Goal: Task Accomplishment & Management: Complete application form

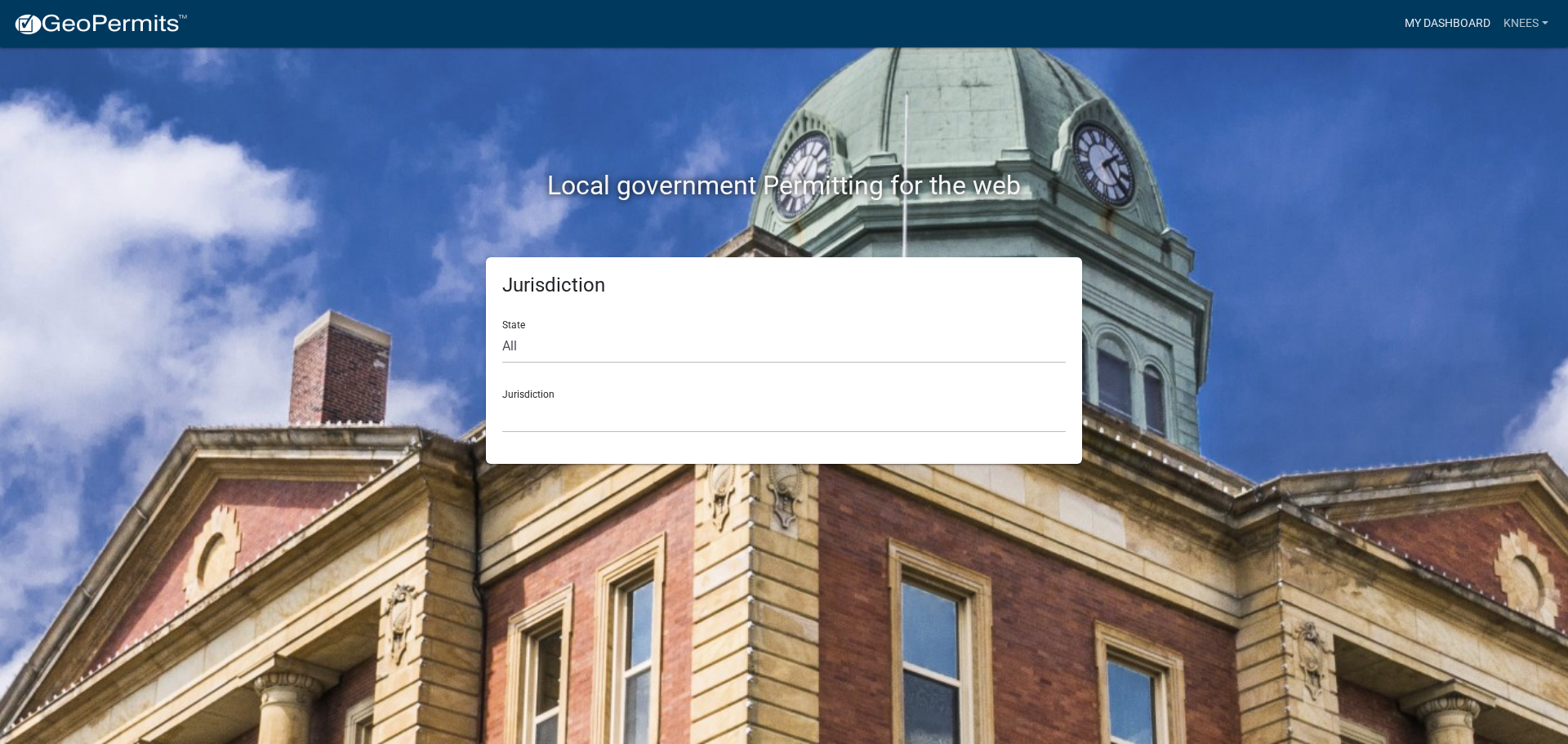
click at [1441, 27] on link "My Dashboard" at bounding box center [1448, 23] width 99 height 31
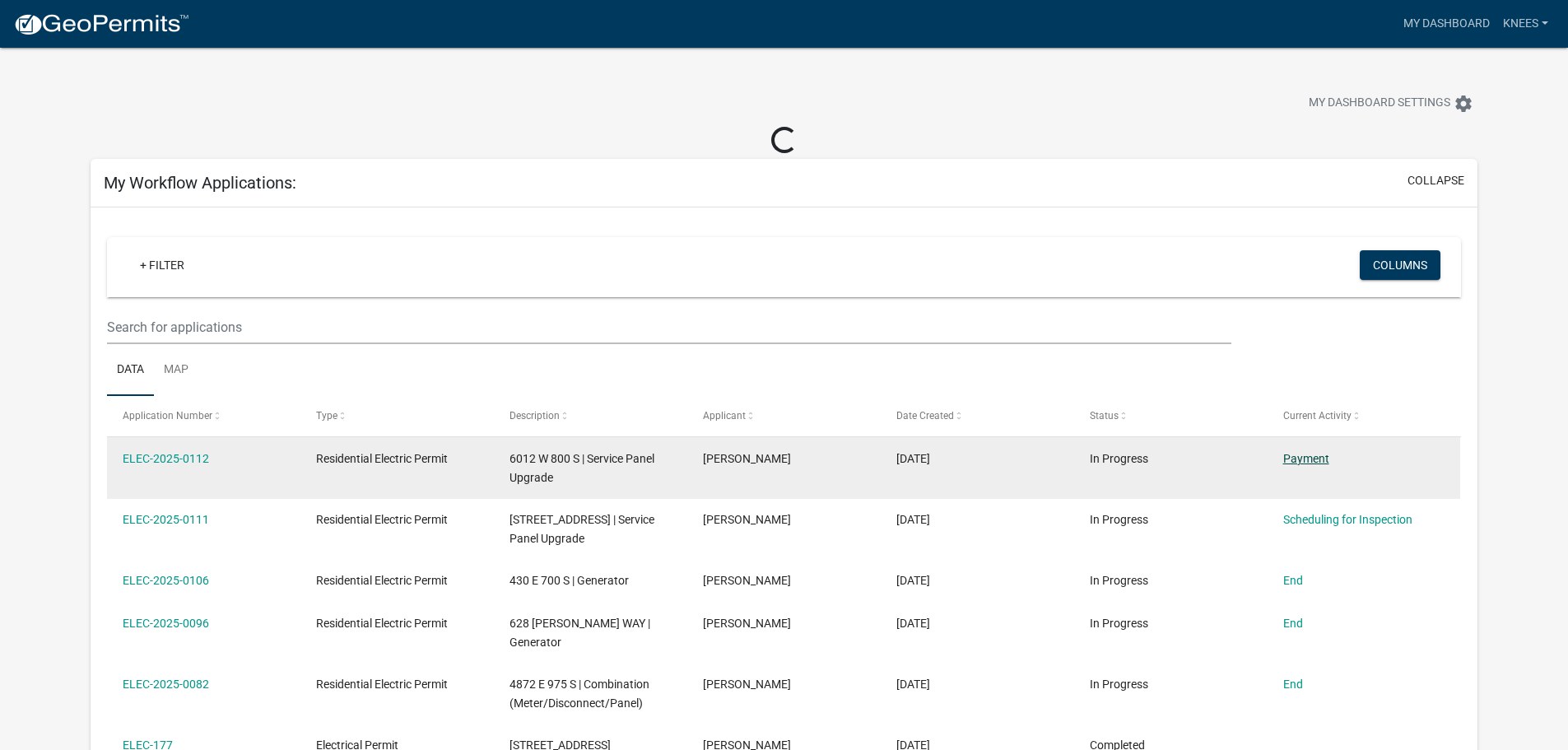
click at [1307, 462] on link "Payment" at bounding box center [1307, 458] width 46 height 13
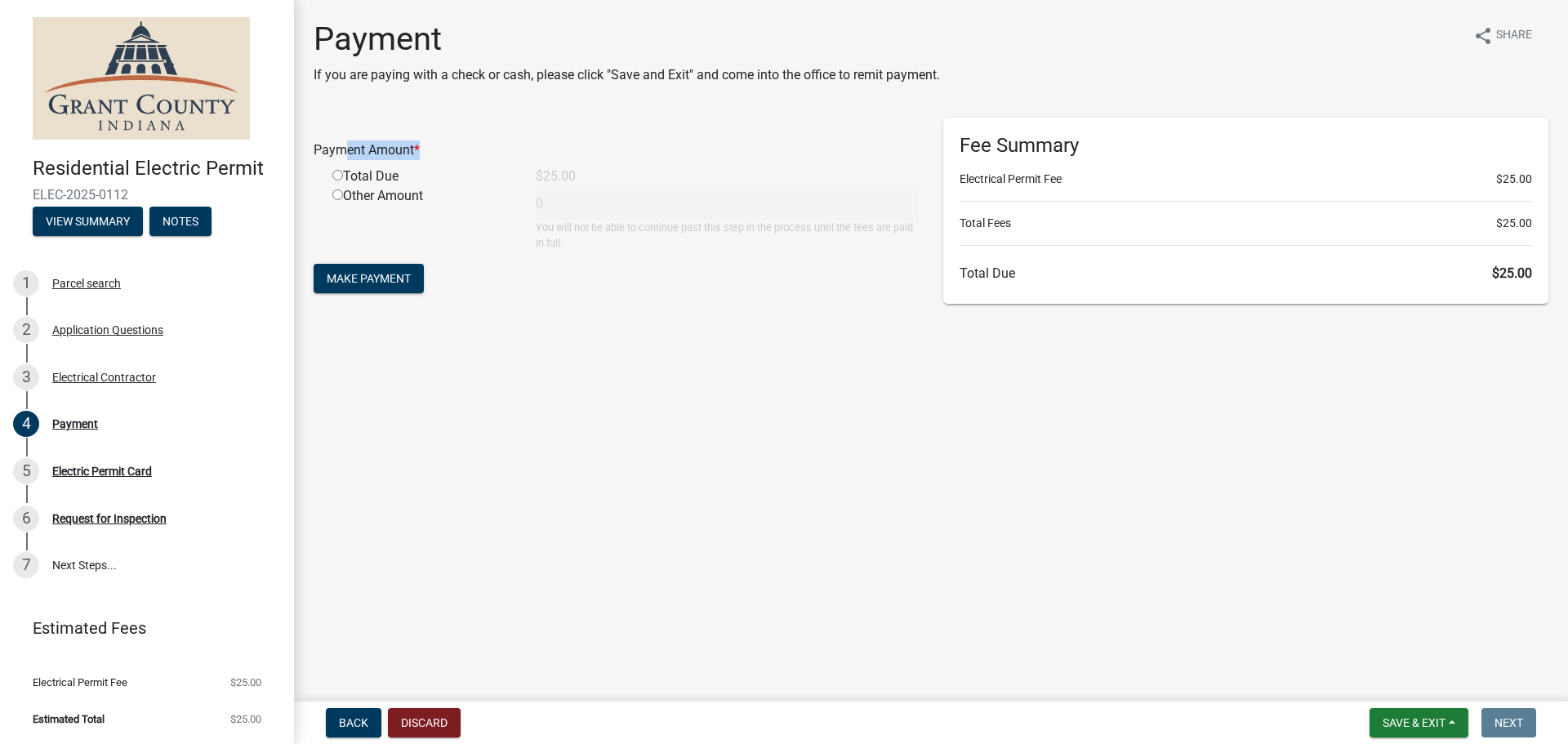
click at [337, 170] on div "Payment Amount * Total Due $25.00 Other Amount 0 You will not be able to contin…" at bounding box center [616, 184] width 605 height 133
click at [337, 172] on input "radio" at bounding box center [338, 175] width 11 height 11
radio input "true"
type input "25"
click at [408, 315] on div "Payment If you are paying with a check or cash, please click "Save and Exit" an…" at bounding box center [931, 173] width 1259 height 307
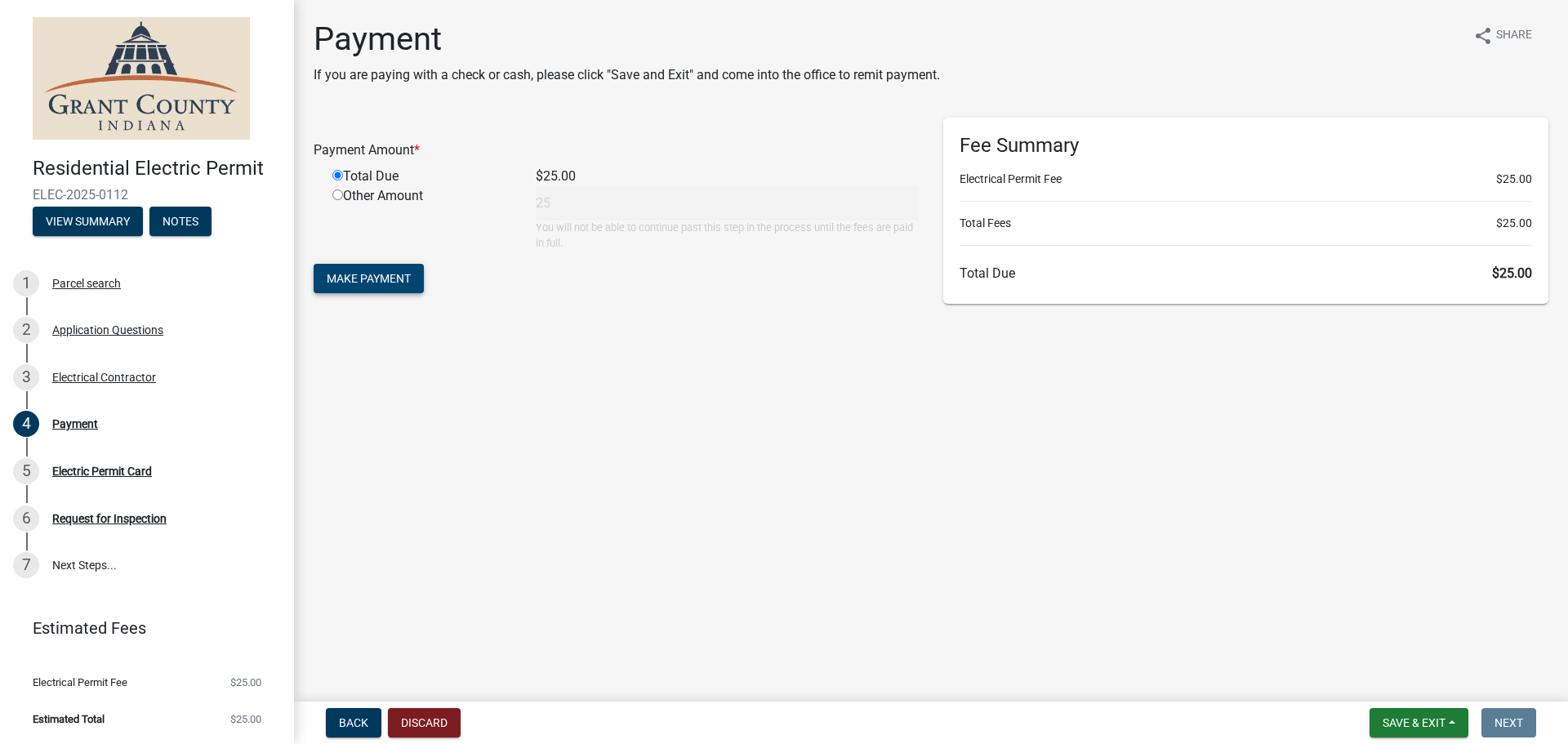
click at [398, 272] on span "Make Payment" at bounding box center [368, 278] width 84 height 13
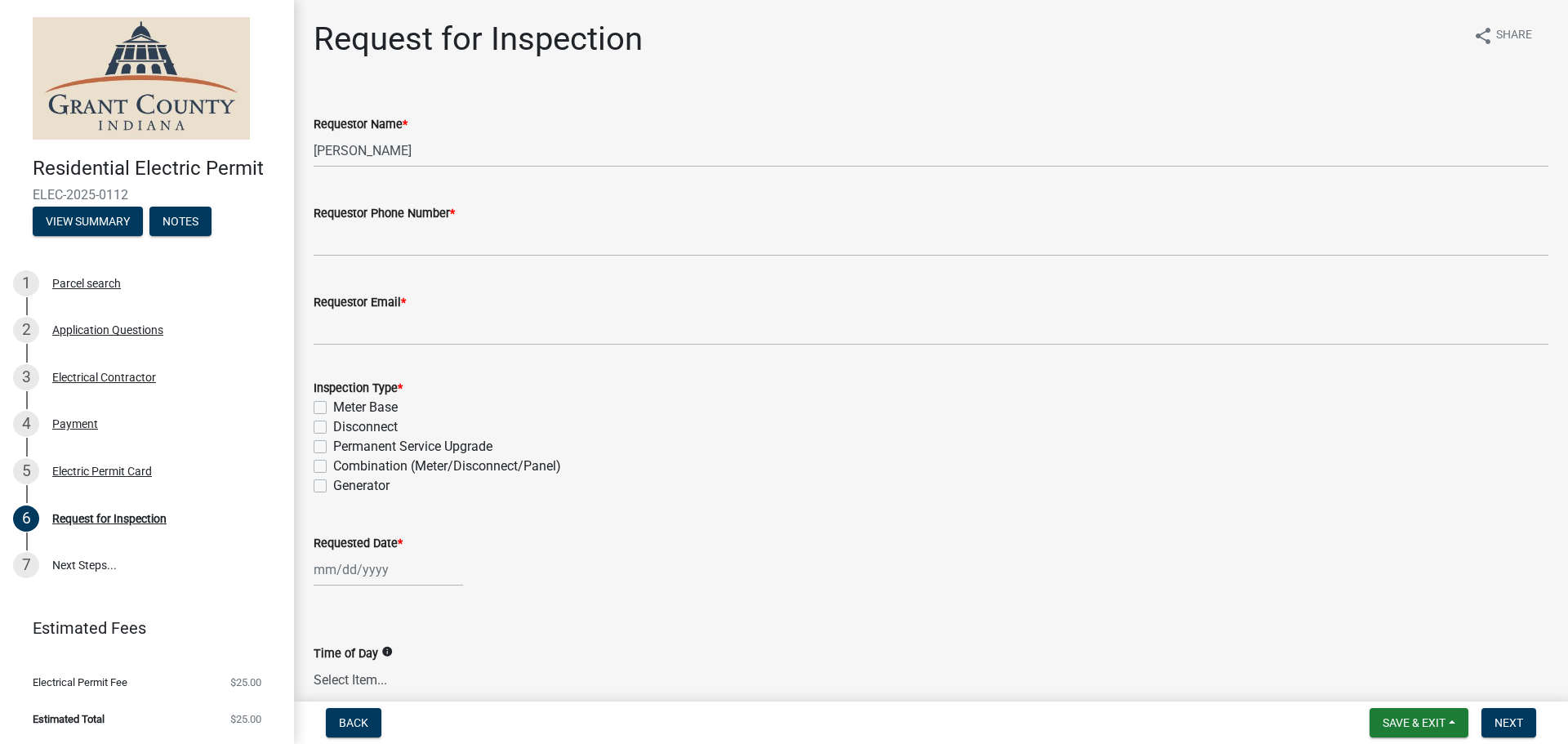
click at [429, 260] on wm-data-entity-input "Requestor Phone Number *" at bounding box center [931, 225] width 1235 height 89
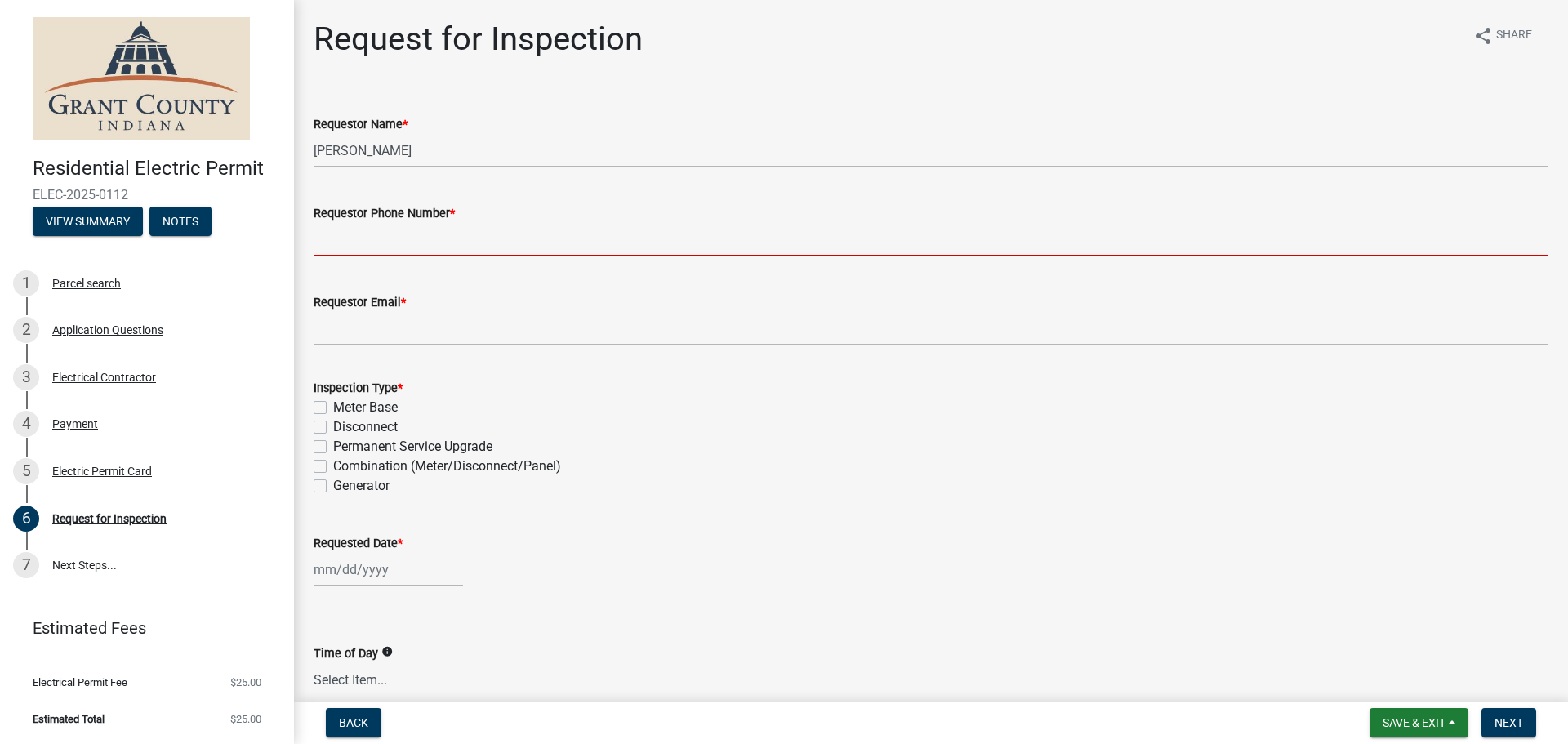
drag, startPoint x: 414, startPoint y: 239, endPoint x: 416, endPoint y: 256, distance: 17.1
click at [414, 242] on input "Requestor Phone Number *" at bounding box center [931, 240] width 1235 height 34
type input "7653826500"
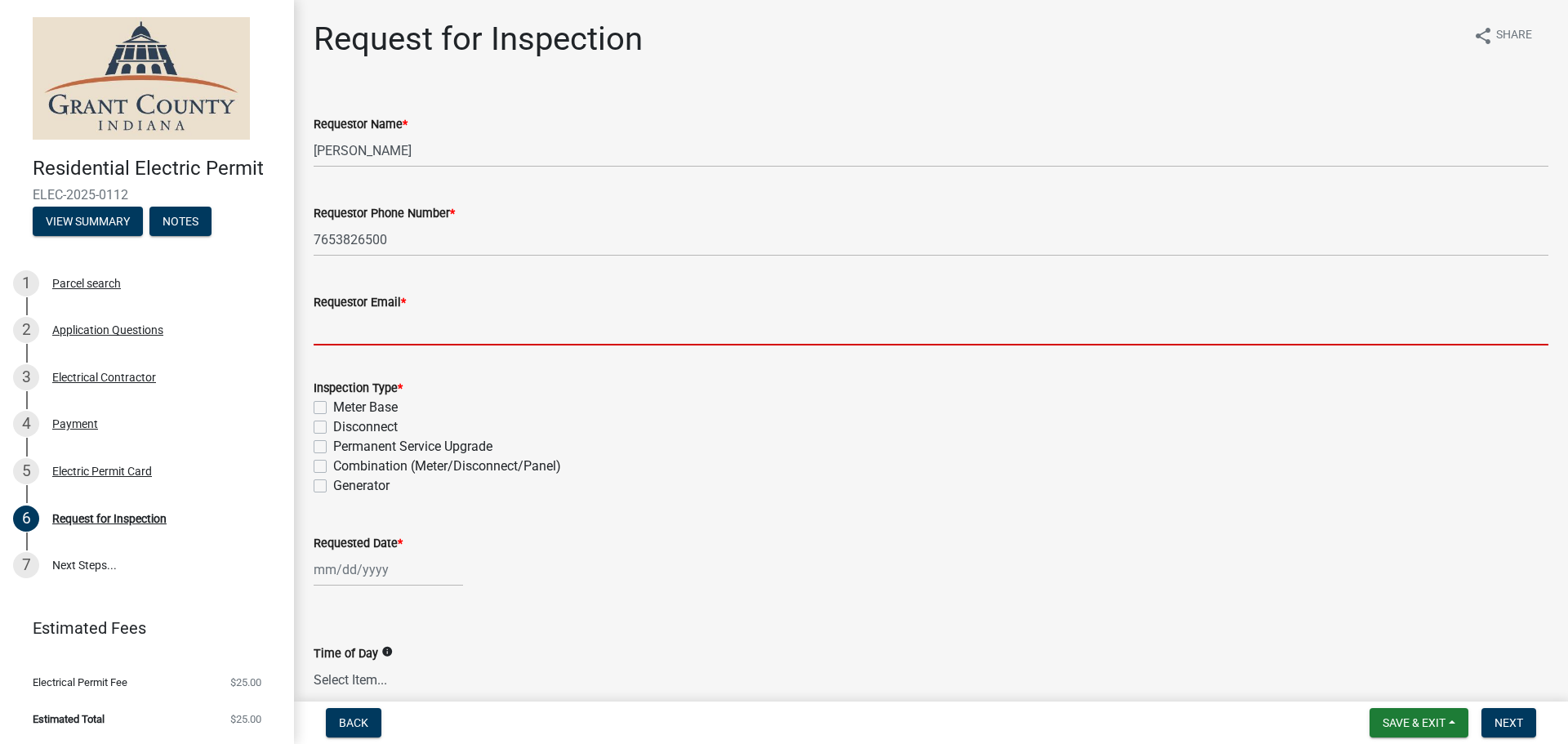
click at [411, 342] on input "Requestor Email *" at bounding box center [931, 329] width 1235 height 34
type input "[PERSON_NAME][EMAIL_ADDRESS][DOMAIN_NAME]"
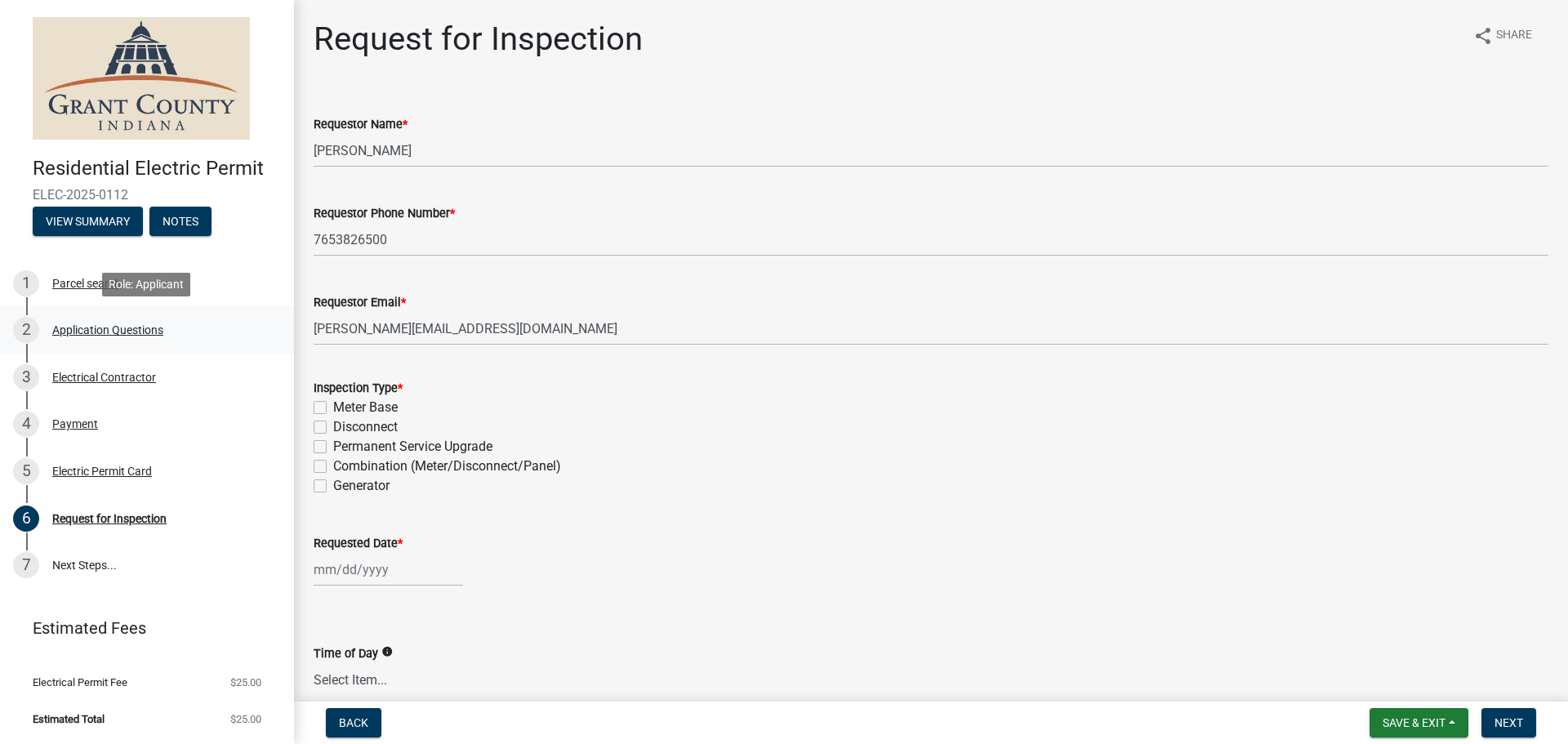
click at [117, 324] on div "Application Questions" at bounding box center [108, 329] width 111 height 12
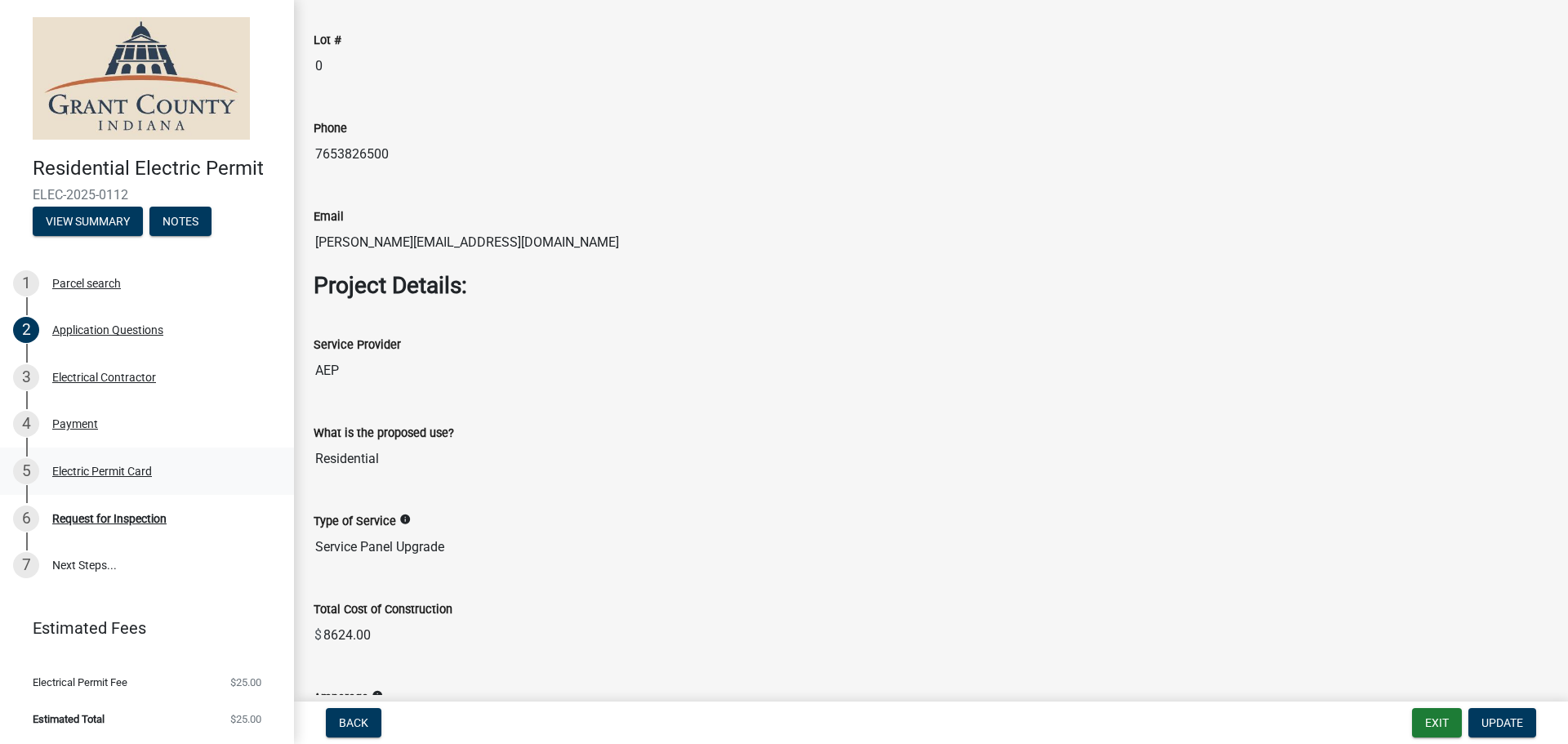
scroll to position [1307, 0]
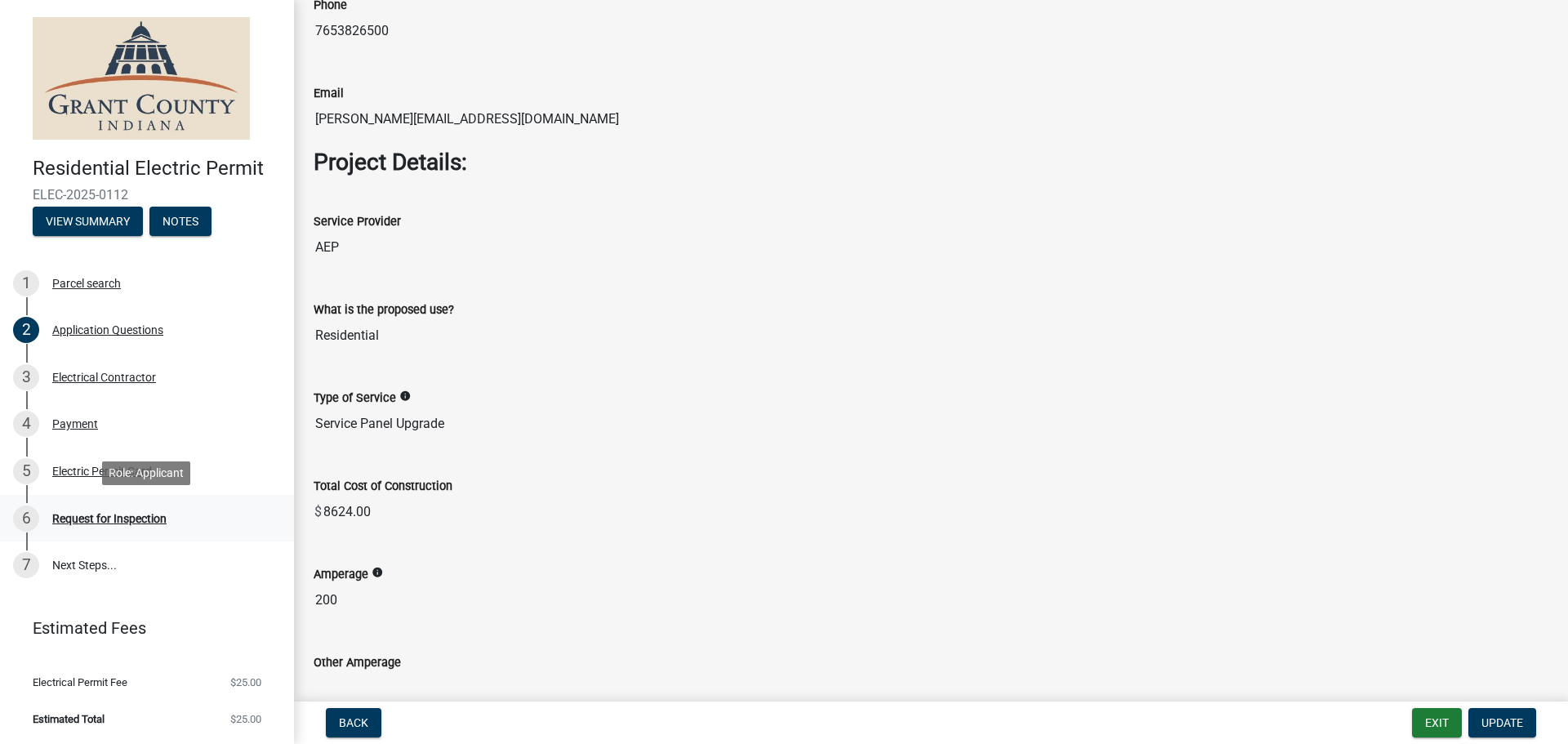
click at [114, 521] on div "Request for Inspection" at bounding box center [109, 518] width 114 height 12
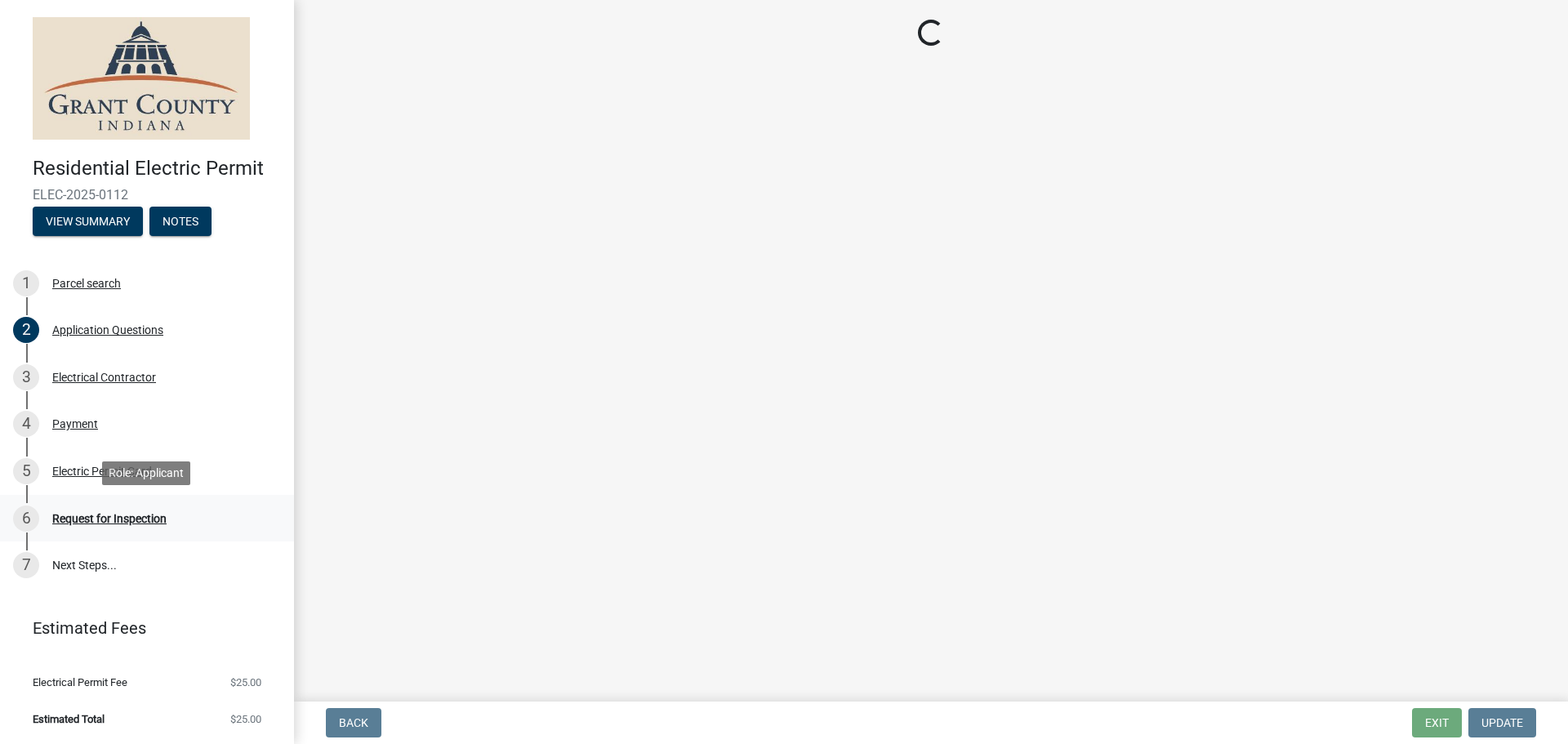
scroll to position [0, 0]
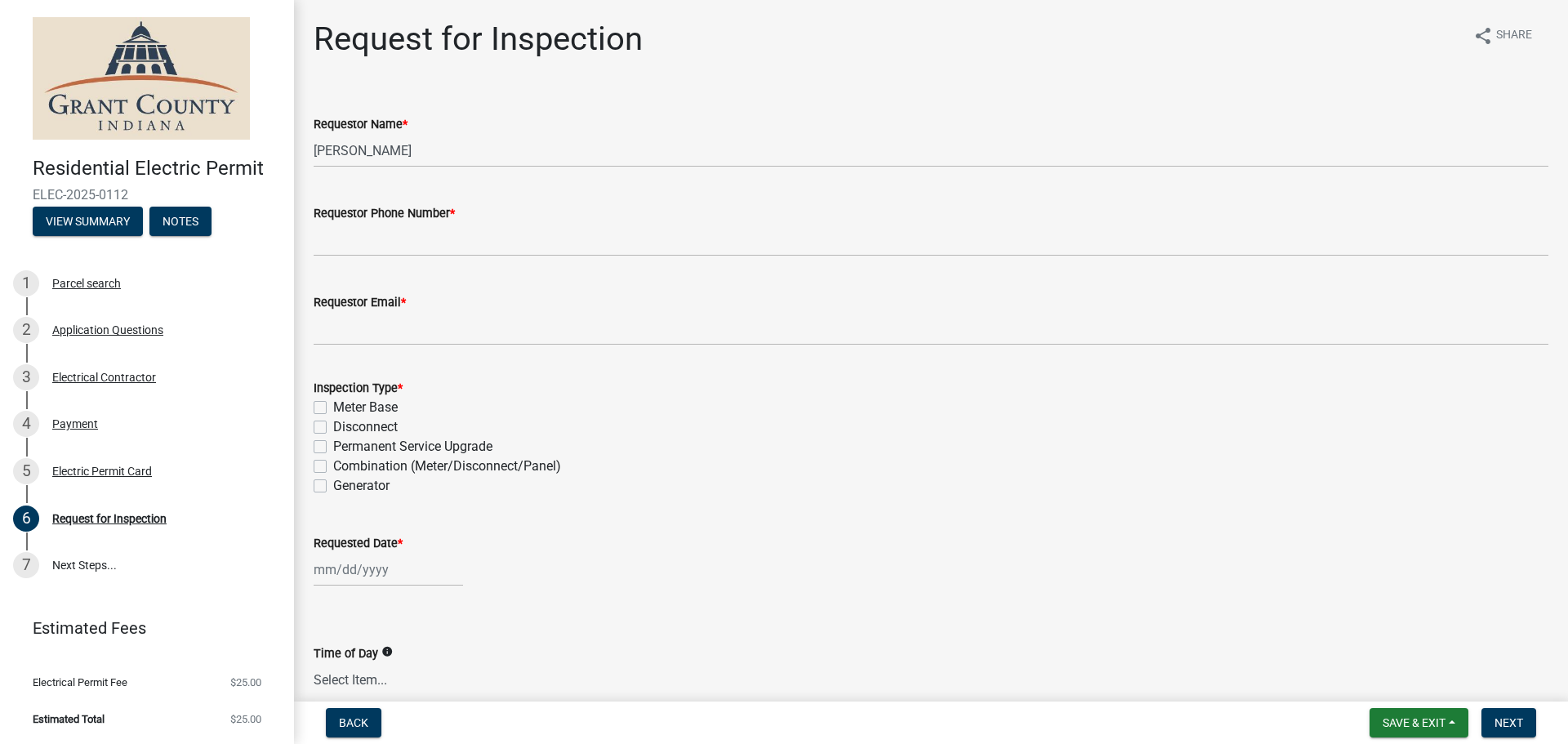
click at [403, 266] on wm-data-entity-input "Requestor Phone Number *" at bounding box center [931, 225] width 1235 height 89
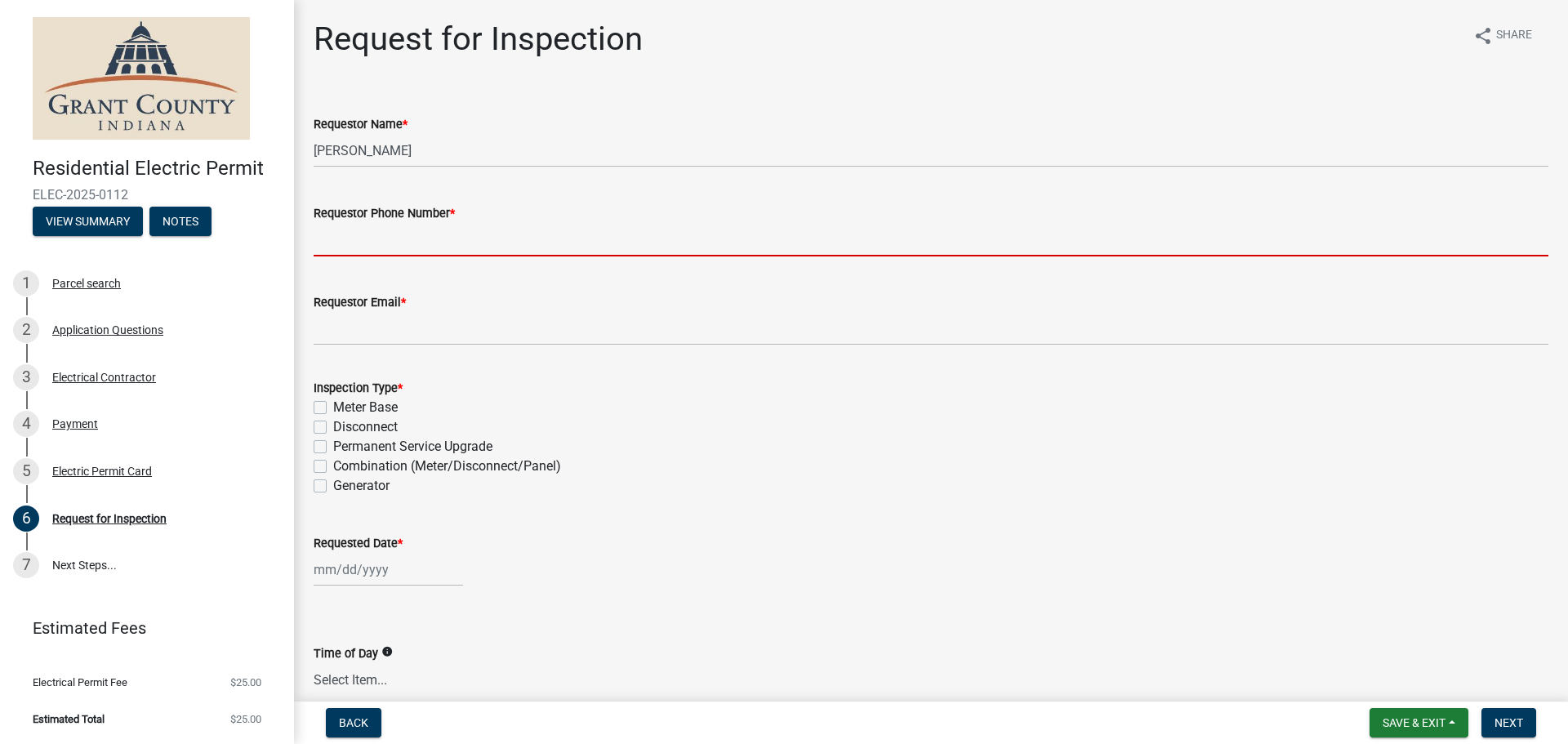
drag, startPoint x: 405, startPoint y: 244, endPoint x: 414, endPoint y: 255, distance: 14.2
click at [405, 244] on input "Requestor Phone Number *" at bounding box center [931, 240] width 1235 height 34
type input "7653826500"
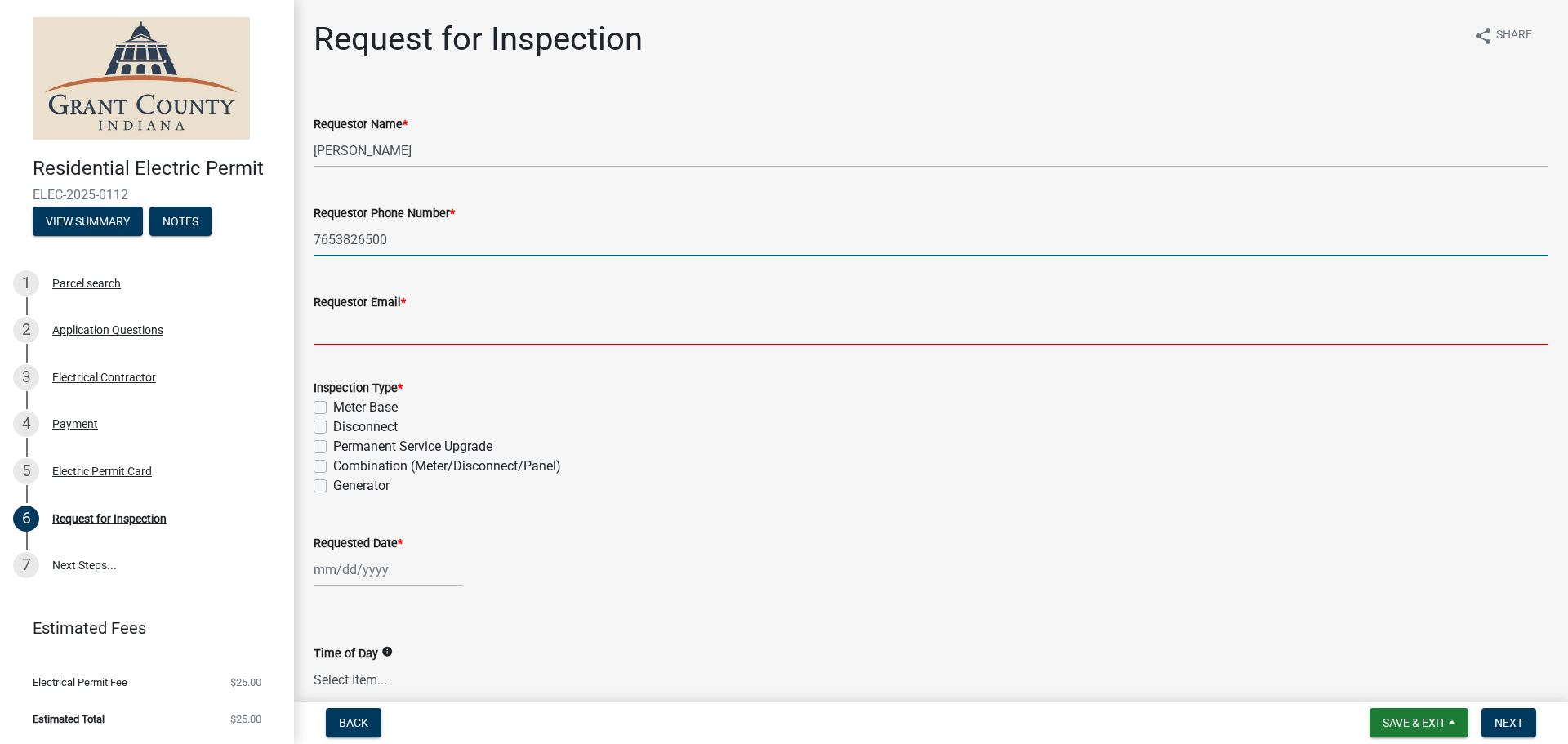
click at [431, 336] on input "Requestor Email *" at bounding box center [931, 329] width 1235 height 34
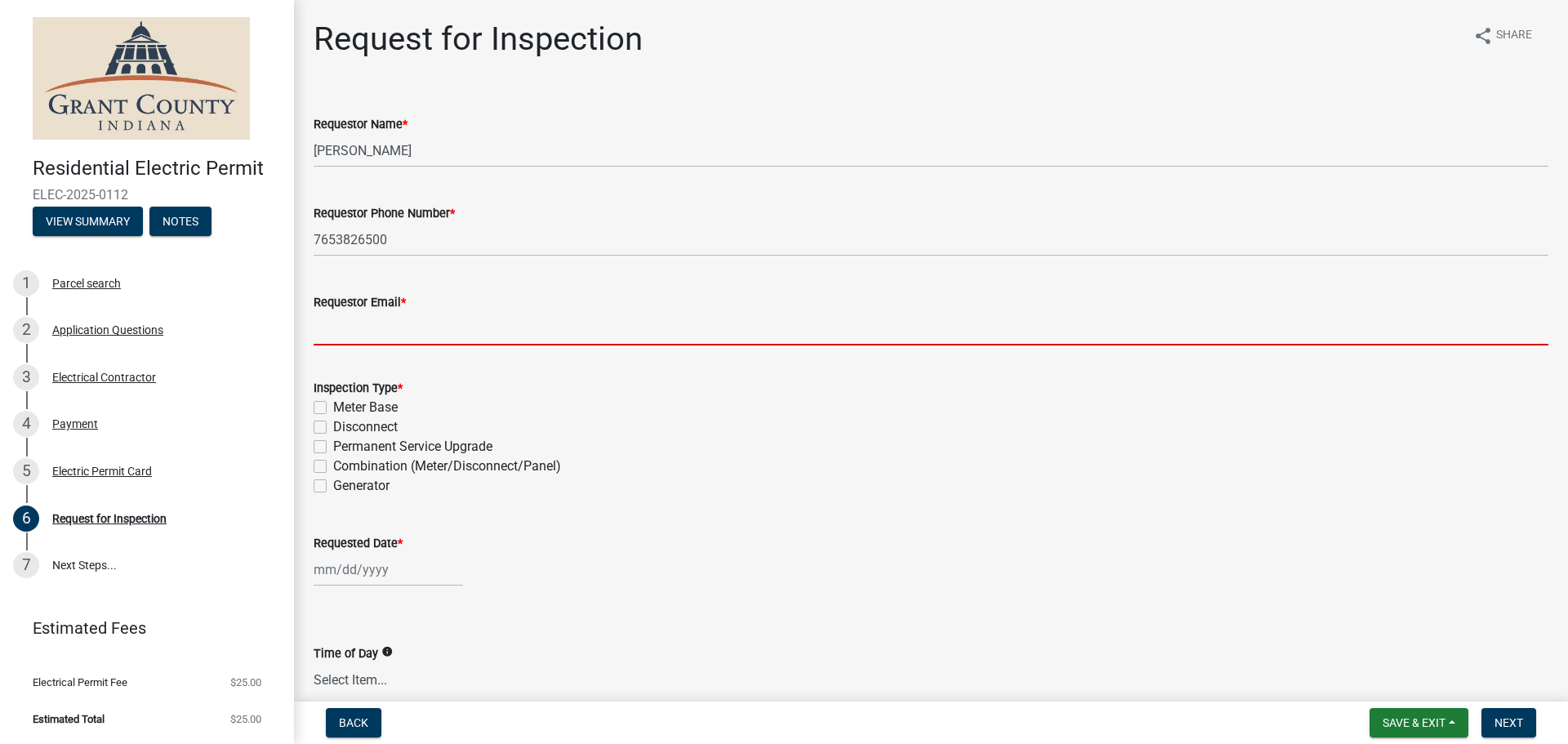
type input "Heather@kneeselectric.com"
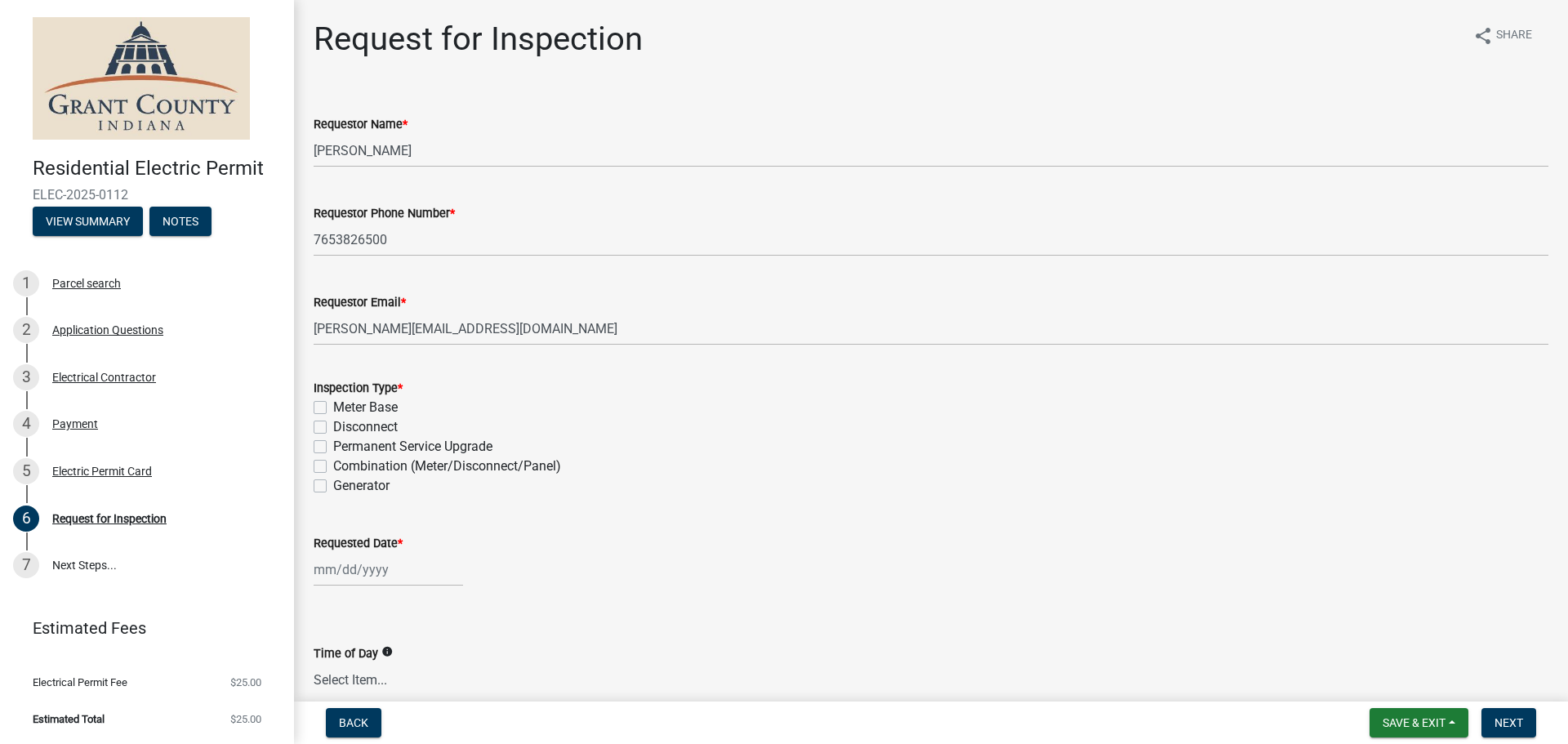
click at [334, 449] on label "Permanent Service Upgrade" at bounding box center [413, 447] width 159 height 19
click at [334, 448] on input "Permanent Service Upgrade" at bounding box center [339, 442] width 11 height 11
checkbox input "true"
checkbox input "false"
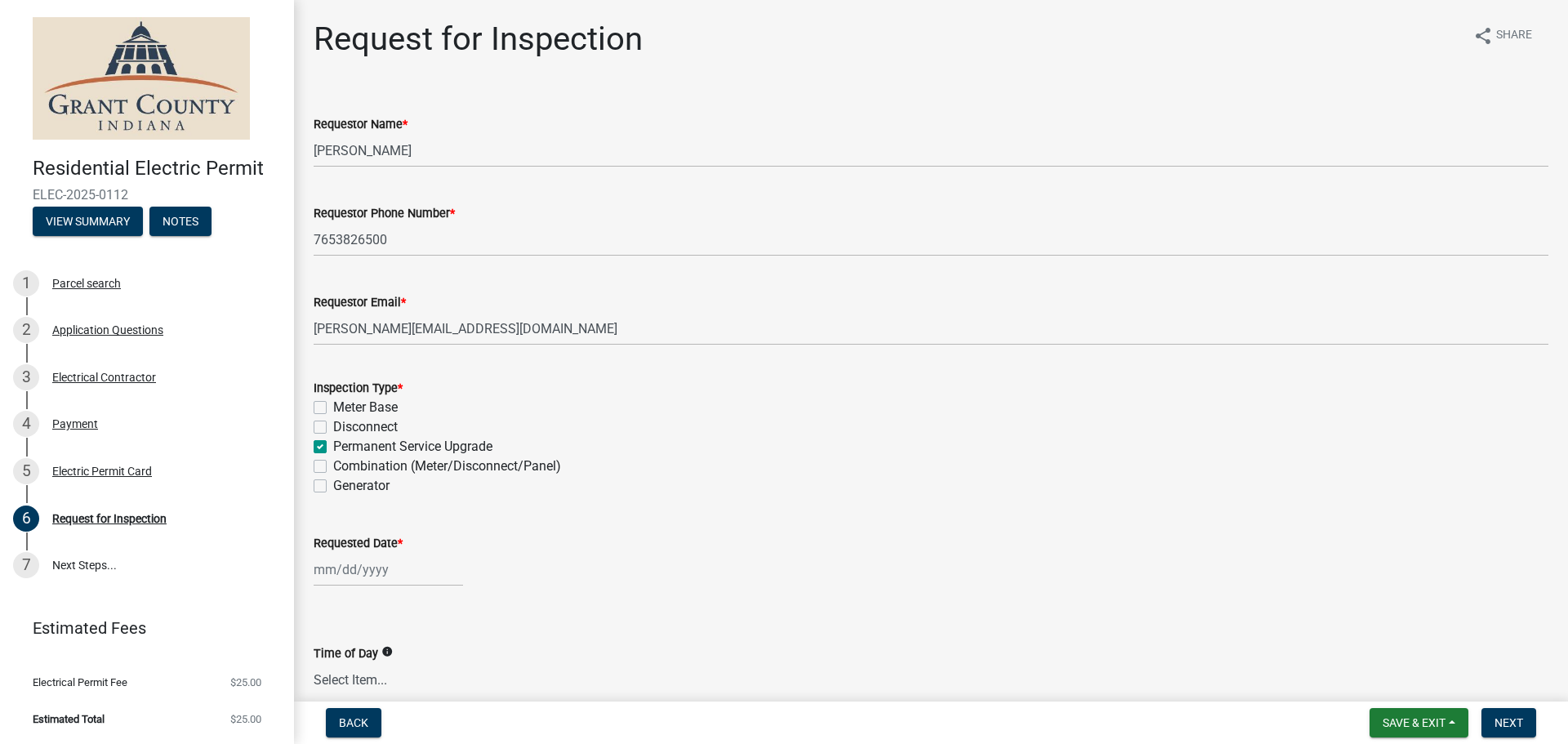
checkbox input "true"
checkbox input "false"
drag, startPoint x: 371, startPoint y: 611, endPoint x: 393, endPoint y: 557, distance: 58.3
click at [376, 604] on div "Time of Day info Select Item... AM PM Anytime" at bounding box center [931, 648] width 1235 height 96
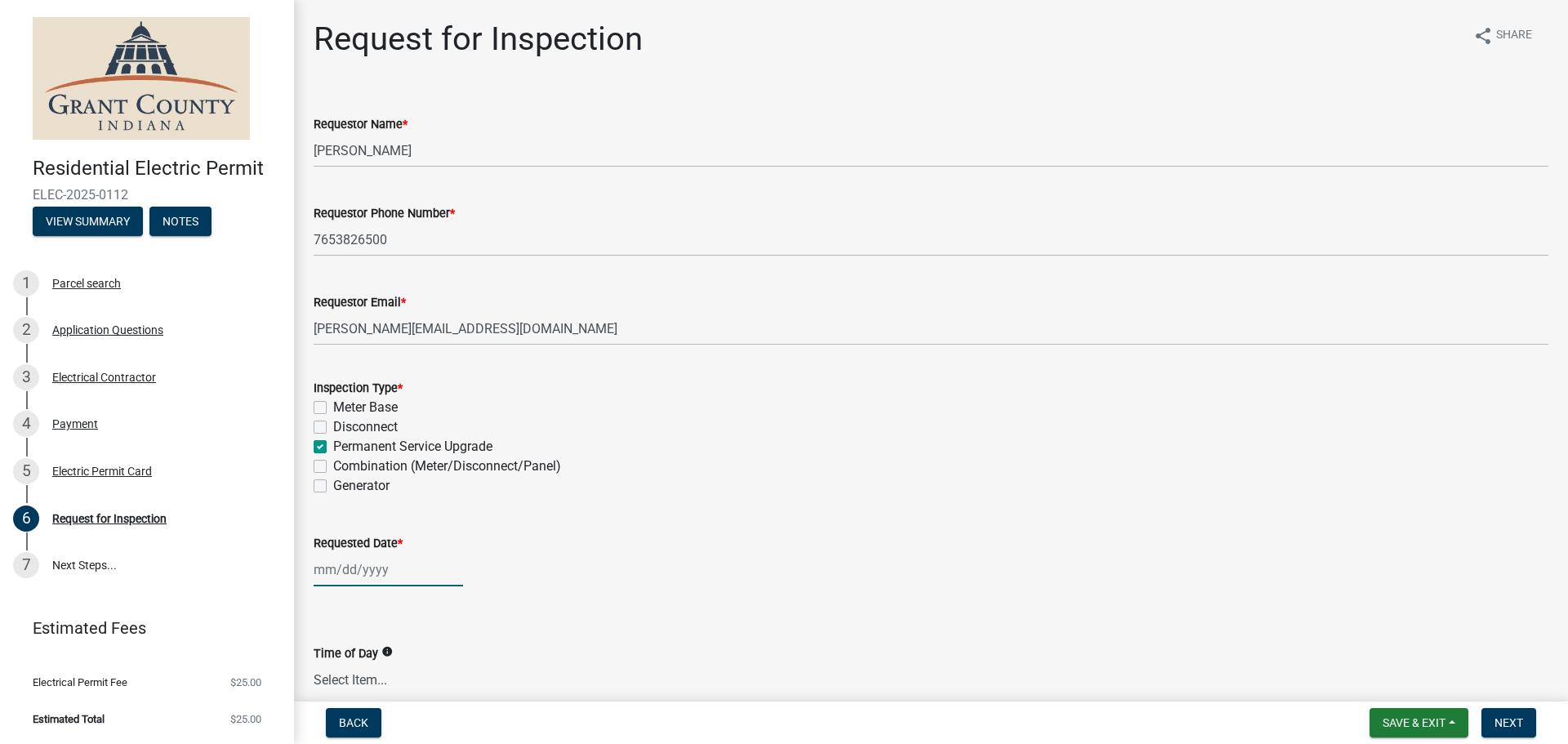
click at [394, 557] on div at bounding box center [388, 570] width 150 height 34
select select "9"
select select "2025"
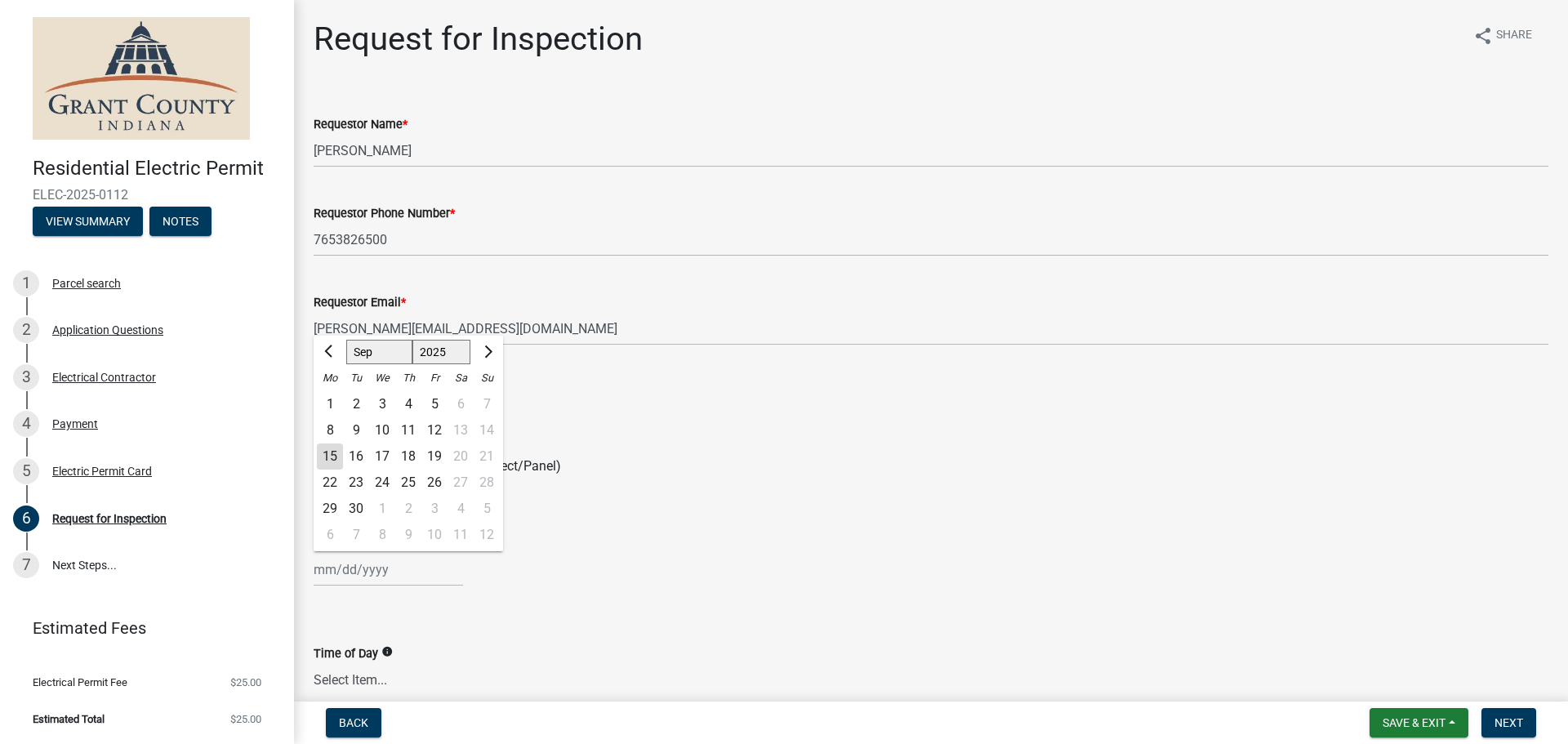
click at [430, 456] on div "19" at bounding box center [434, 456] width 27 height 27
type input "09/19/2025"
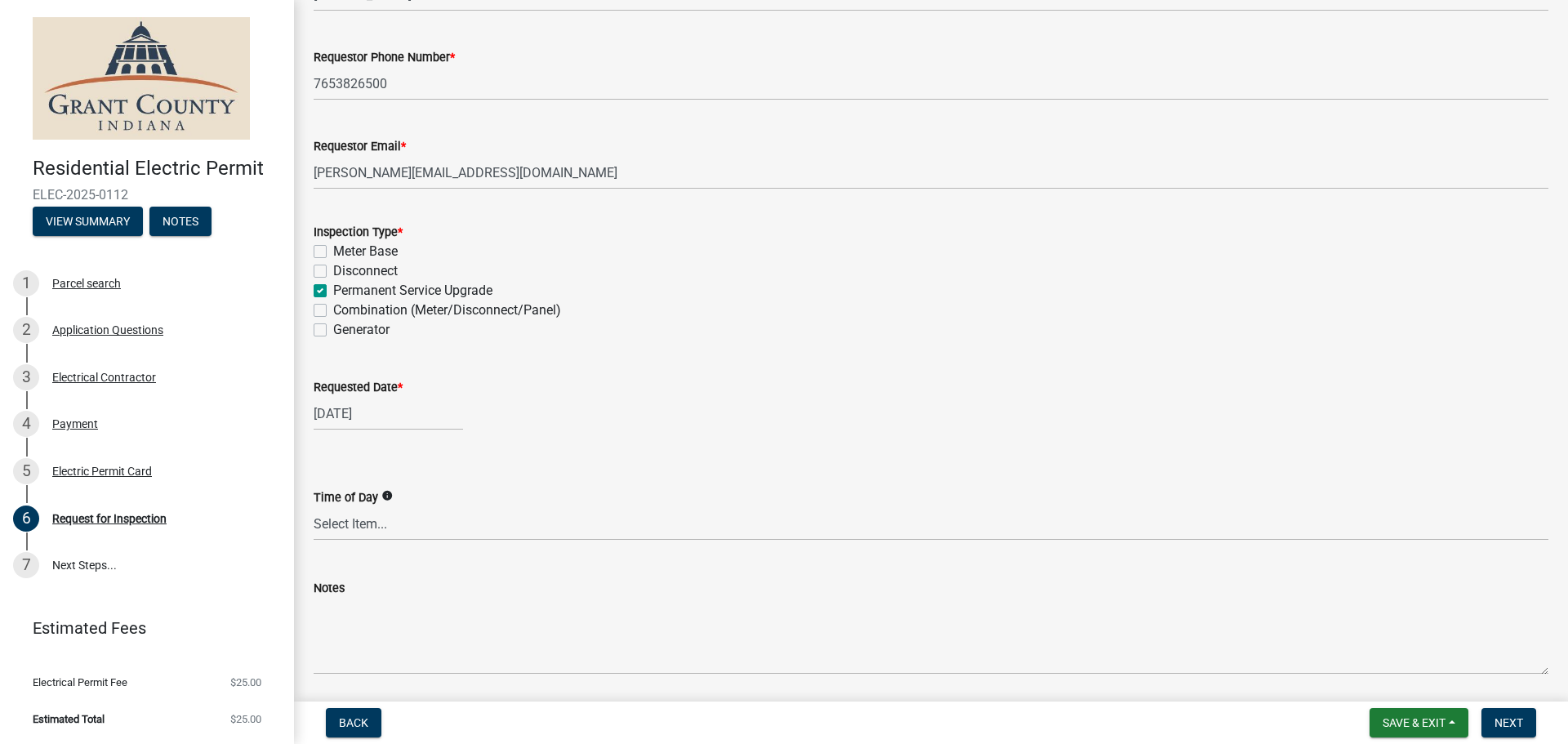
scroll to position [164, 0]
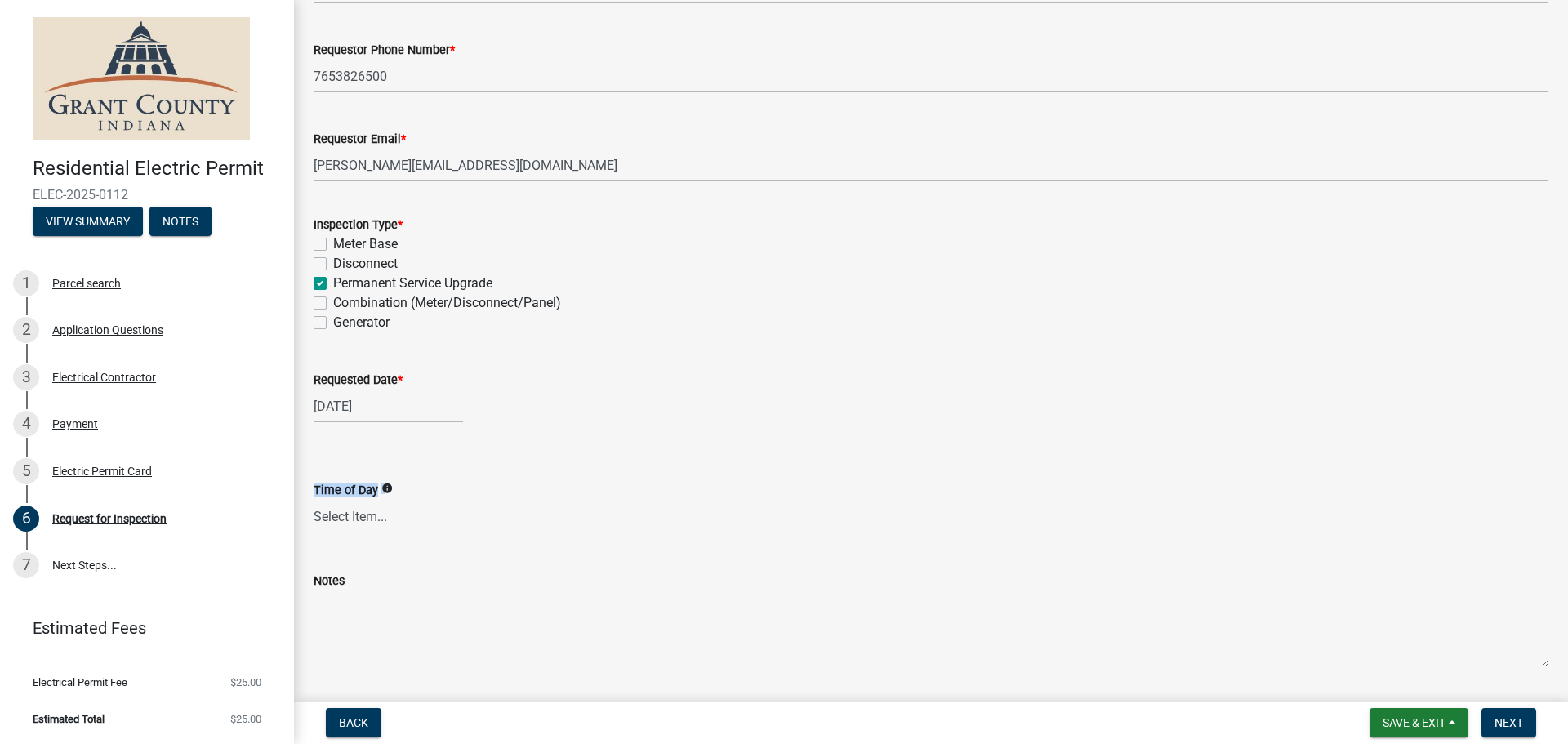
click at [334, 500] on div "Time of Day info Select Item... AM PM Anytime" at bounding box center [931, 507] width 1235 height 53
drag, startPoint x: 334, startPoint y: 505, endPoint x: 342, endPoint y: 510, distance: 9.4
click at [334, 505] on select "Select Item... AM PM Anytime" at bounding box center [931, 517] width 1235 height 34
click at [313, 500] on select "Select Item... AM PM Anytime" at bounding box center [931, 517] width 1235 height 34
select select "49101b90-ec6f-4600-869b-82a4ca12f2b9"
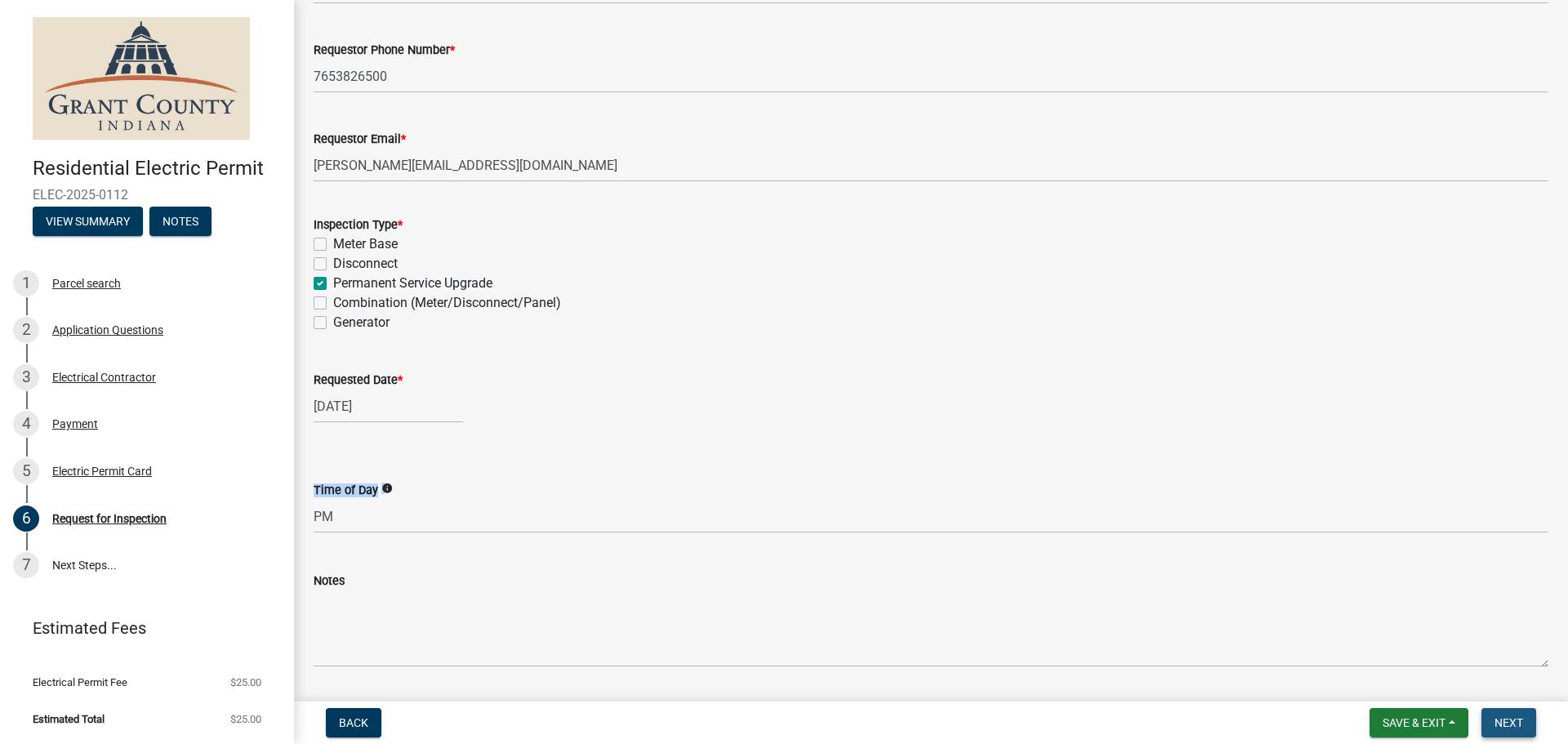
drag, startPoint x: 1507, startPoint y: 717, endPoint x: 1498, endPoint y: 717, distance: 9.0
click at [1499, 717] on span "Next" at bounding box center [1509, 723] width 28 height 13
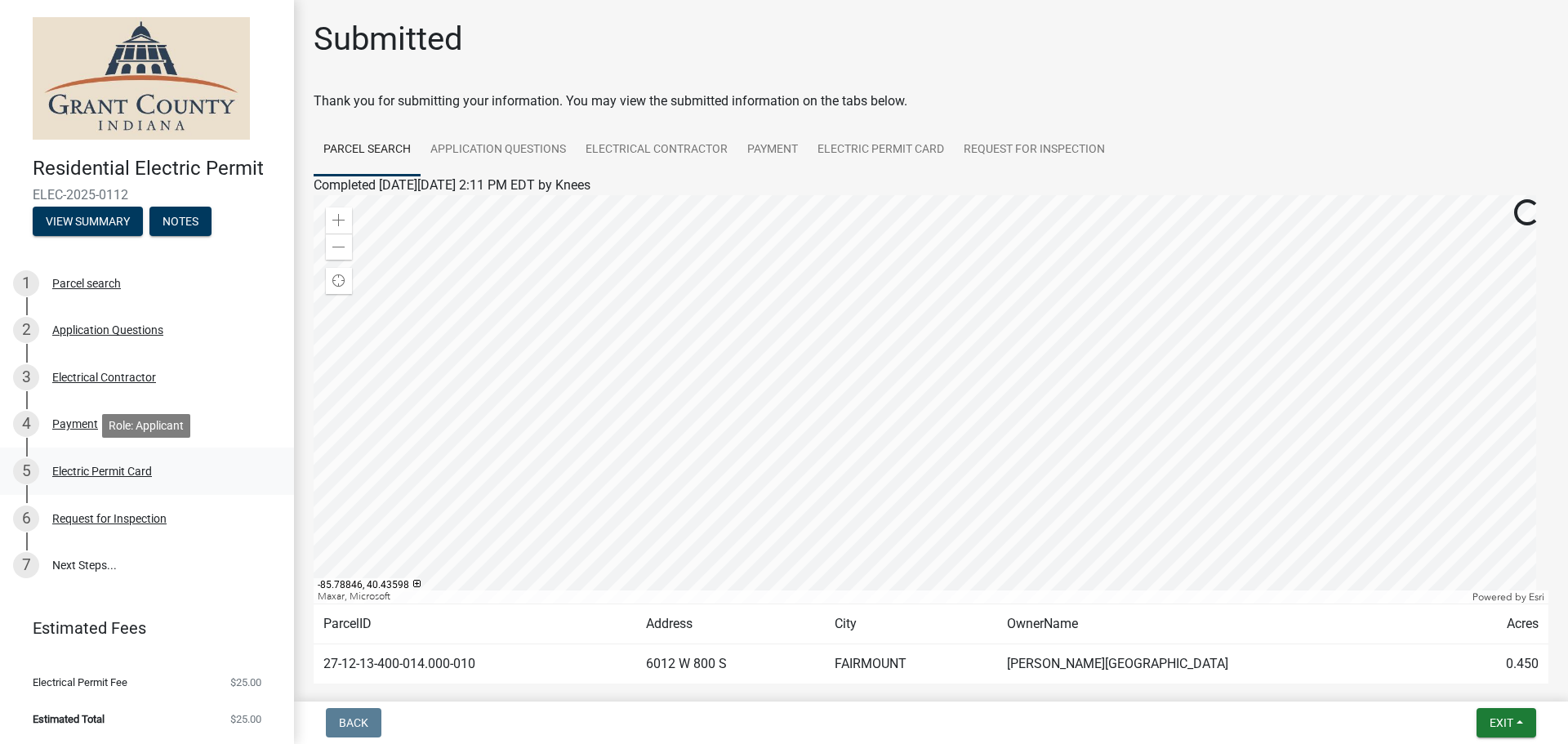
click at [116, 479] on div "5 Electric Permit Card" at bounding box center [141, 472] width 255 height 27
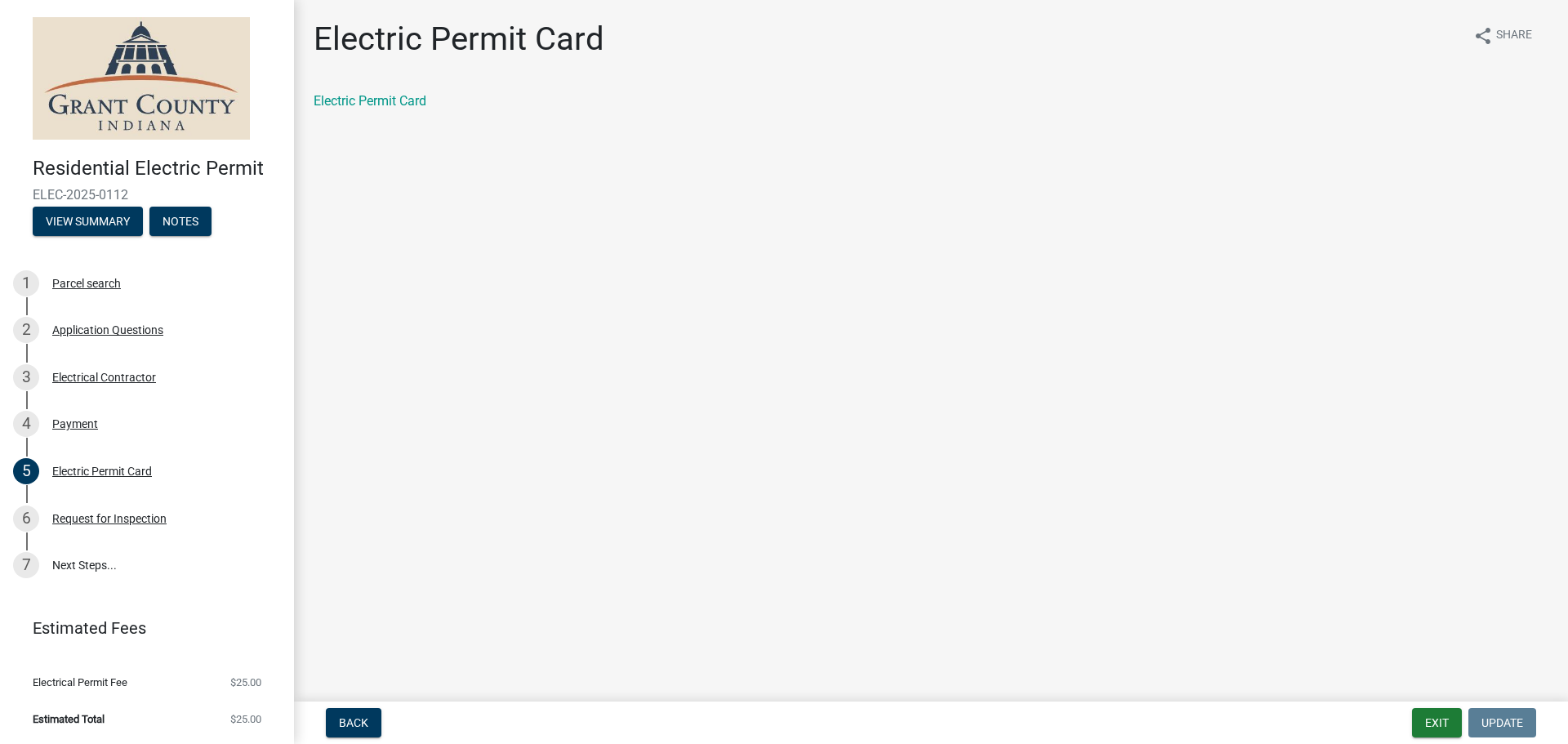
drag, startPoint x: 317, startPoint y: 76, endPoint x: 335, endPoint y: 90, distance: 22.8
click at [317, 76] on div "Electric Permit Card share Share Electric Permit Card" at bounding box center [931, 79] width 1259 height 119
click at [340, 92] on div "Electric Permit Card" at bounding box center [931, 101] width 1235 height 19
click at [341, 96] on link "Electric Permit Card" at bounding box center [369, 101] width 112 height 16
click at [88, 428] on div "Payment" at bounding box center [75, 424] width 46 height 12
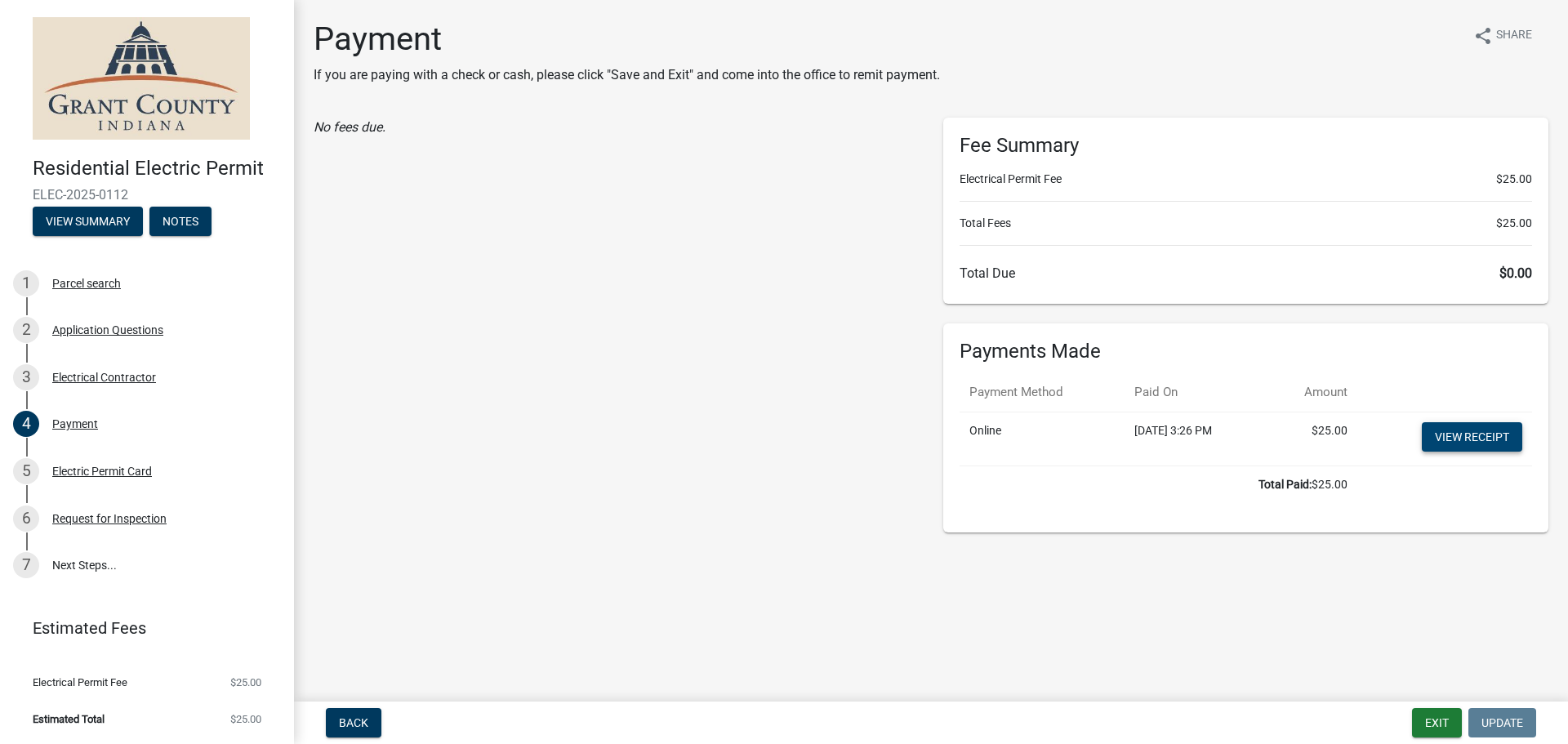
click at [1477, 437] on link "View receipt" at bounding box center [1472, 436] width 101 height 29
